Goal: Browse casually

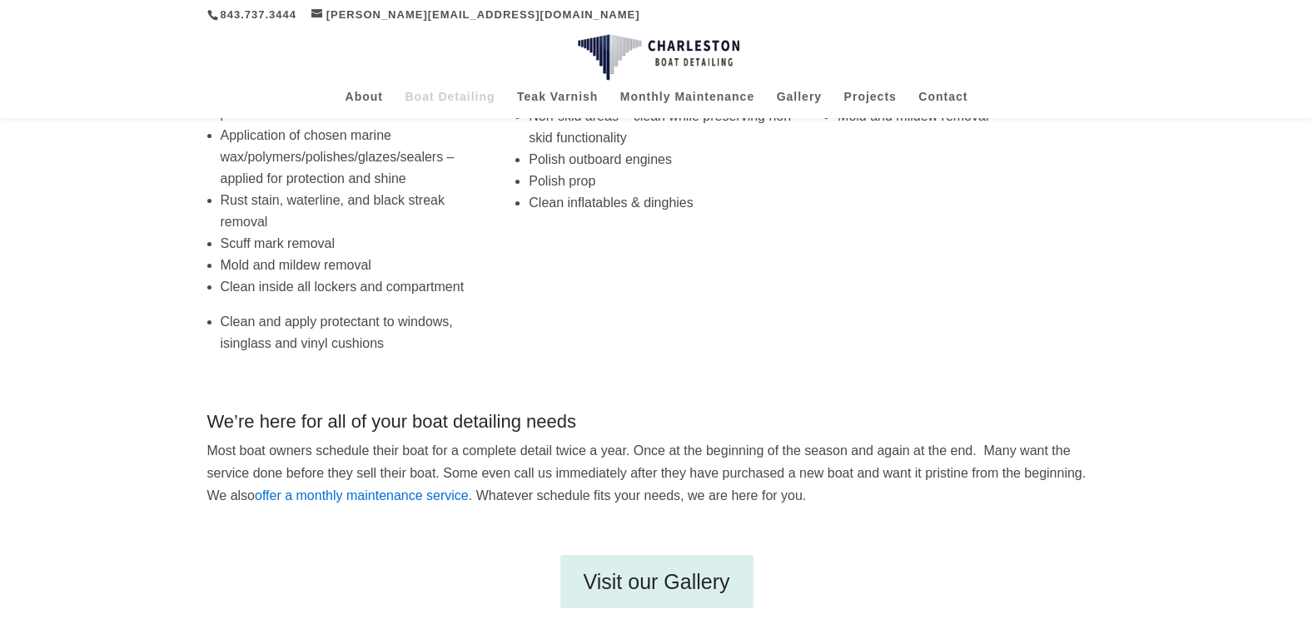
scroll to position [474, 0]
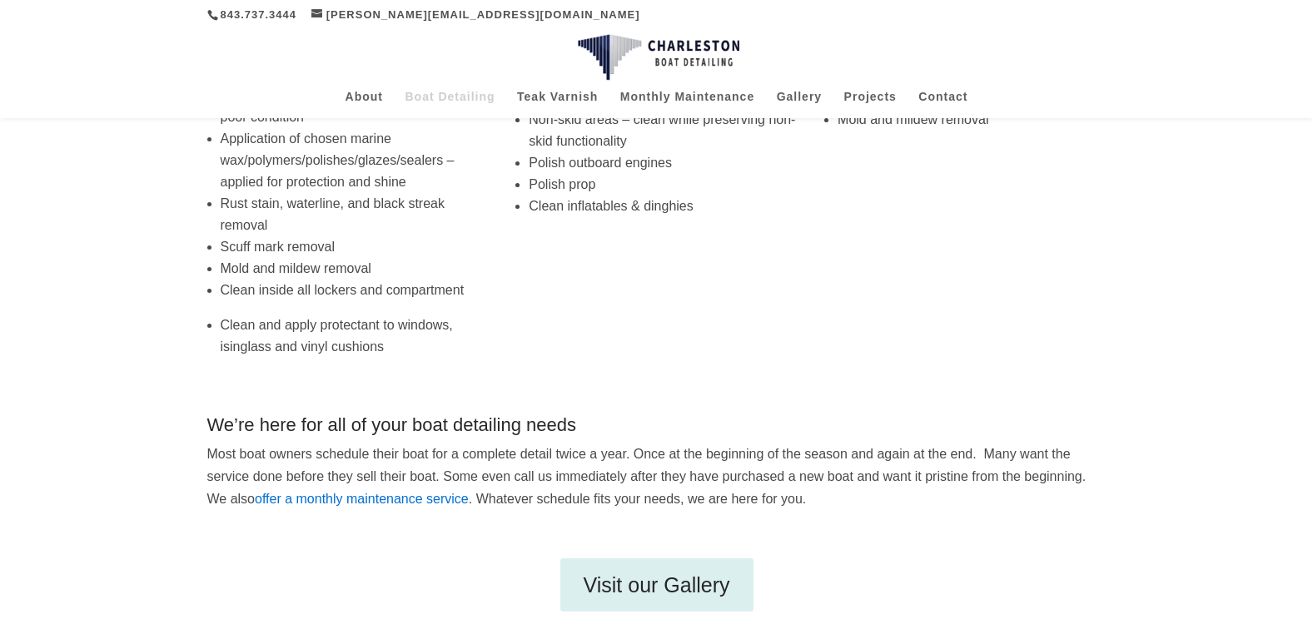
click at [802, 89] on div "About Boat Detailing Teak Varnish Monthly Maintenance Gallery Projects Contact …" at bounding box center [656, 103] width 899 height 32
drag, startPoint x: 802, startPoint y: 92, endPoint x: 814, endPoint y: 99, distance: 13.4
click at [803, 94] on link "Gallery" at bounding box center [799, 104] width 45 height 27
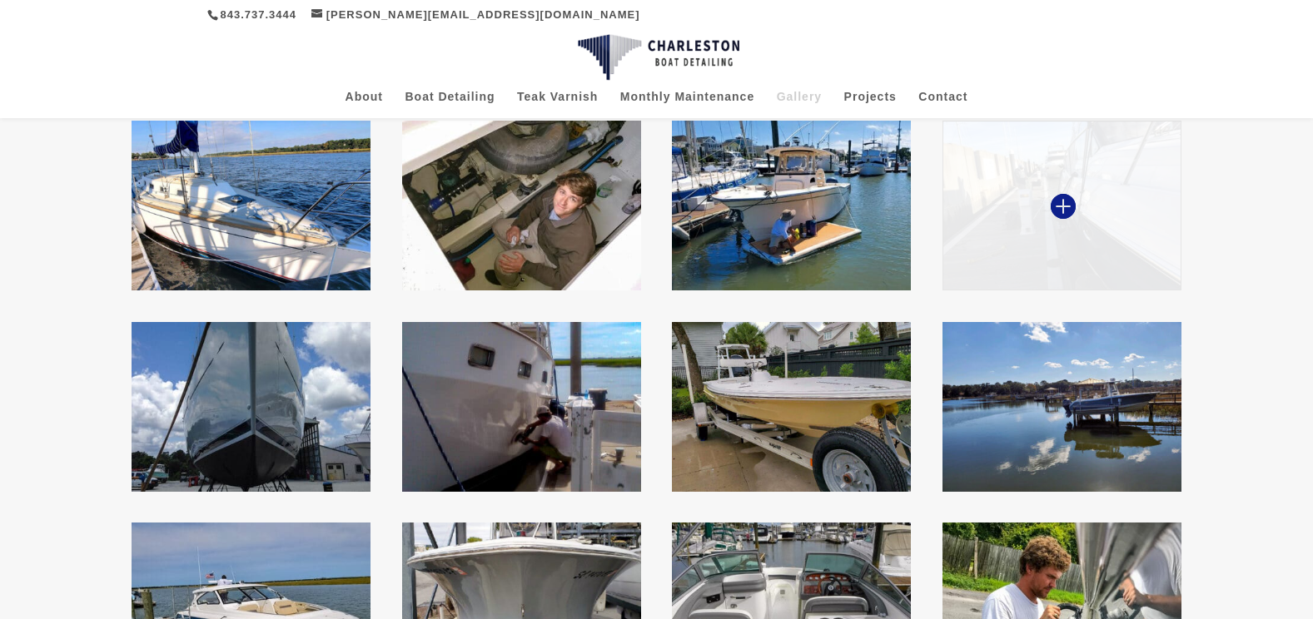
scroll to position [466, 0]
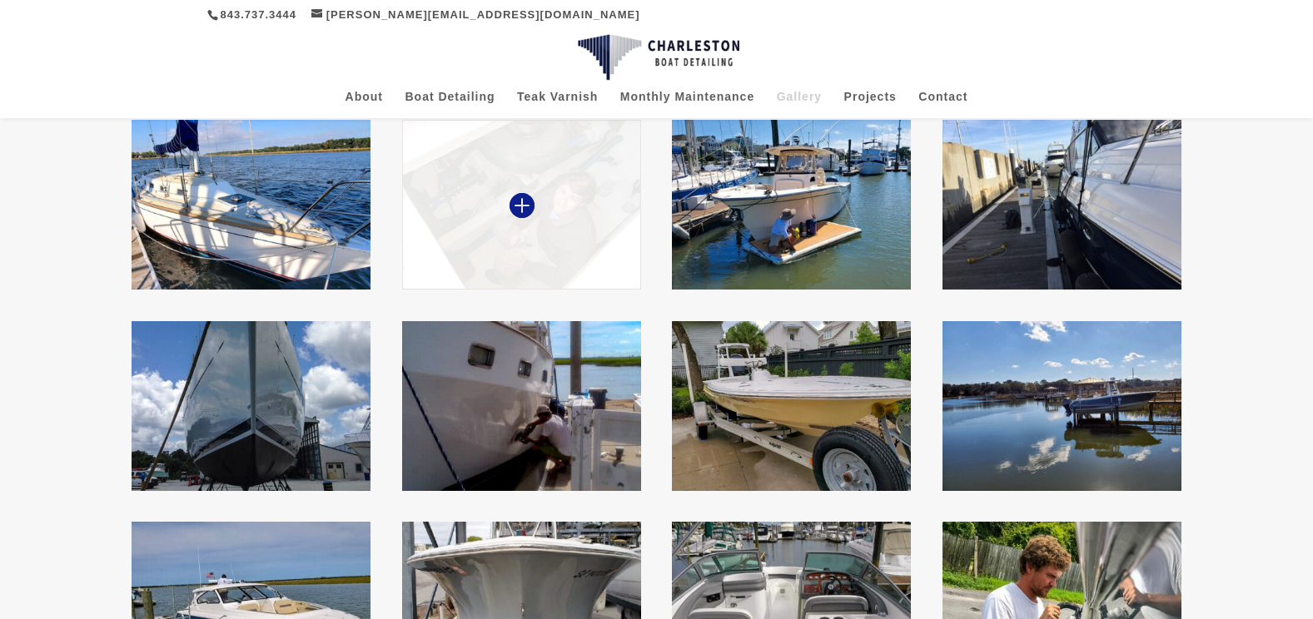
click at [539, 213] on img at bounding box center [521, 205] width 239 height 170
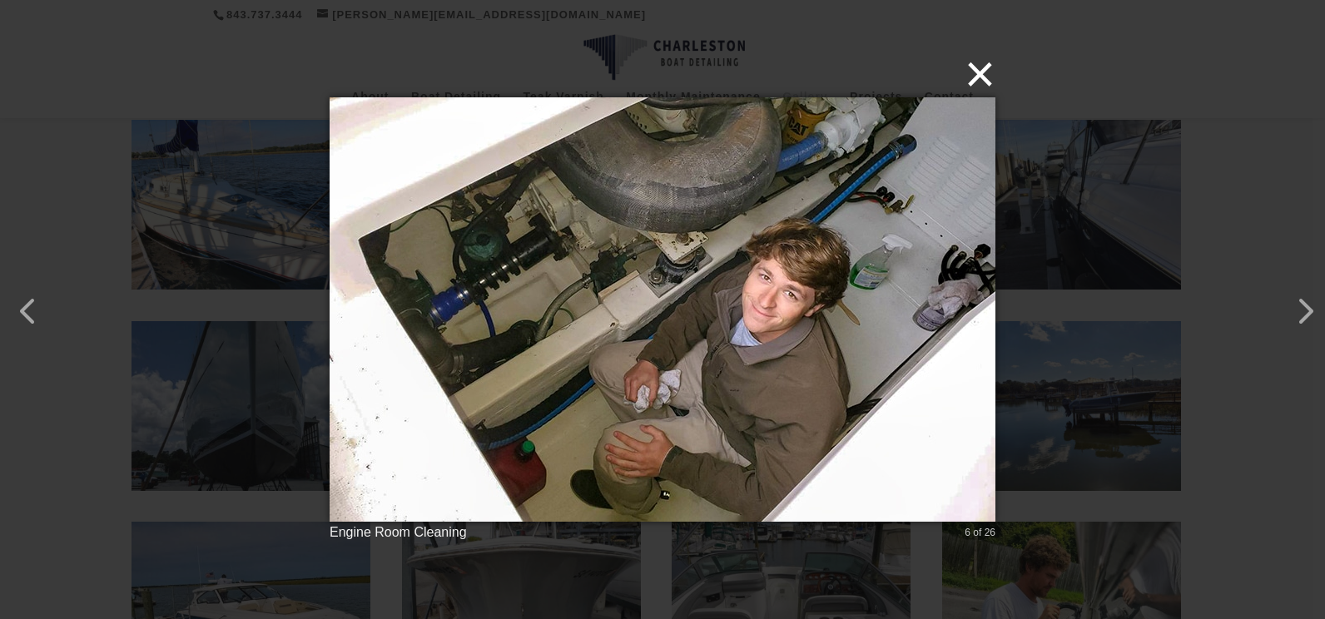
click at [985, 74] on button "×" at bounding box center [668, 74] width 666 height 37
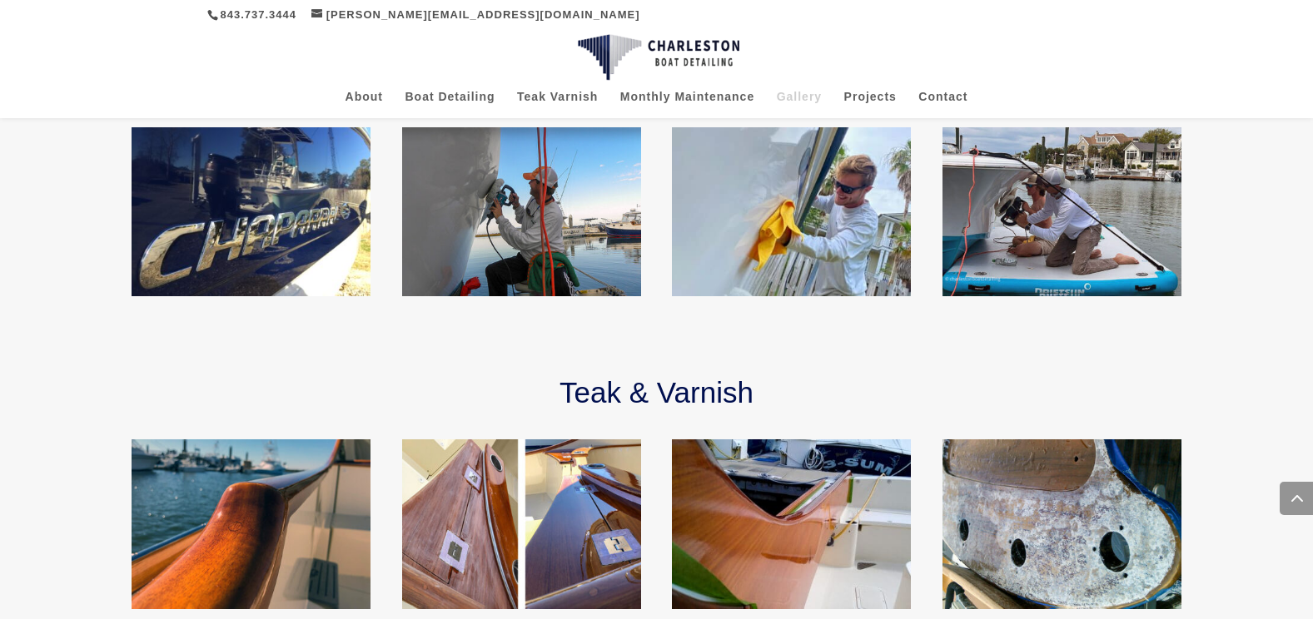
scroll to position [1265, 0]
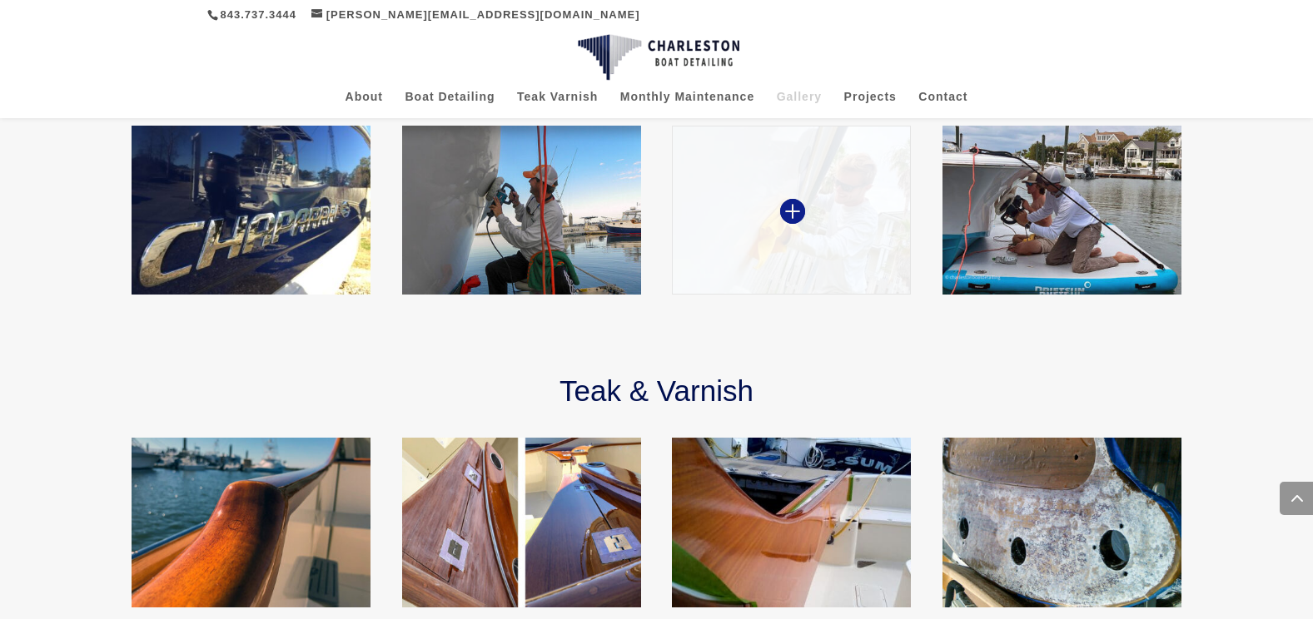
click at [817, 253] on img at bounding box center [791, 211] width 239 height 170
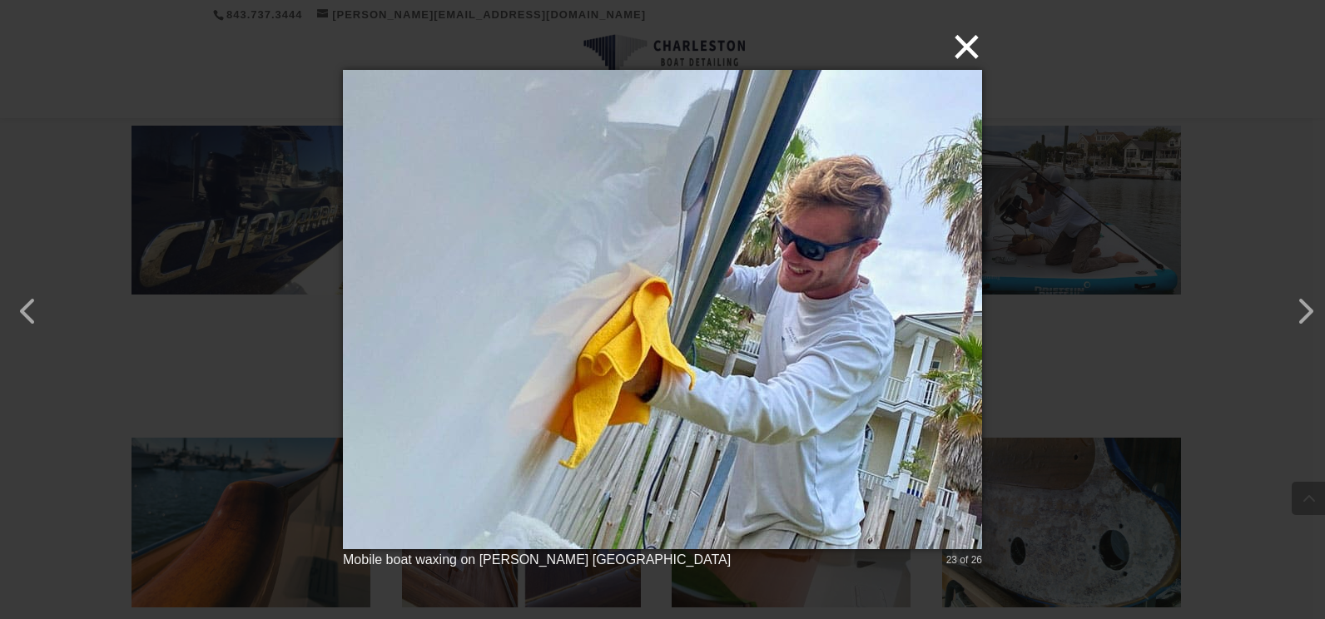
click at [980, 51] on button "×" at bounding box center [667, 46] width 639 height 37
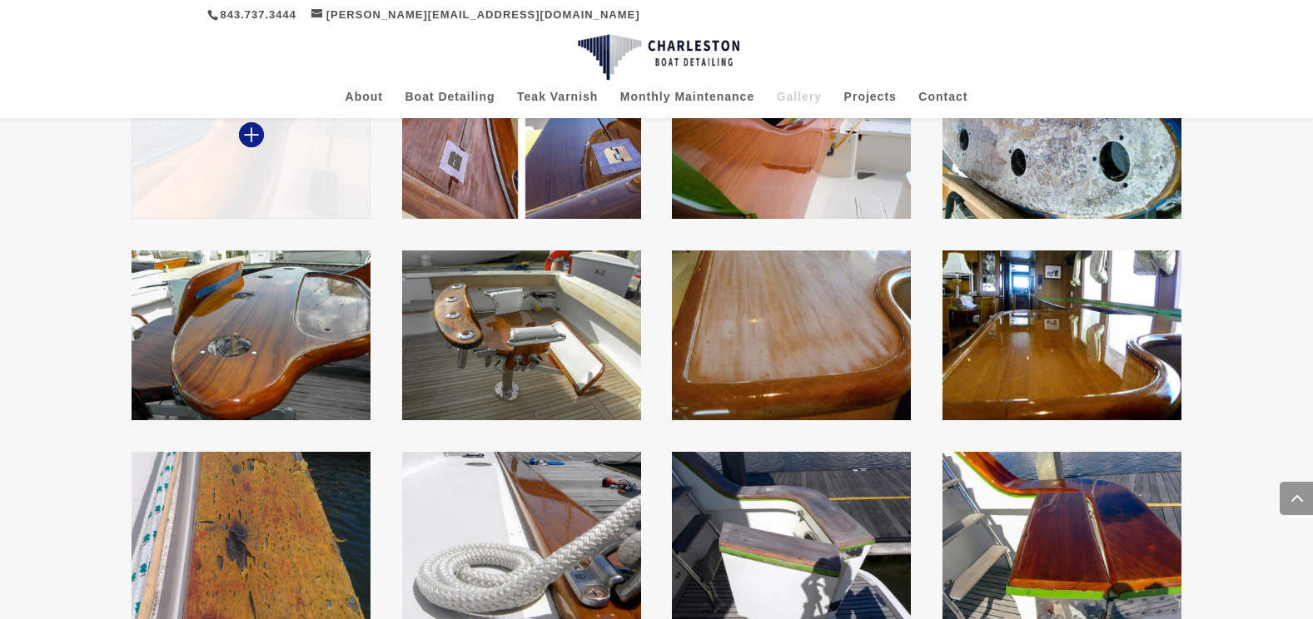
scroll to position [1665, 0]
